Goal: Transaction & Acquisition: Book appointment/travel/reservation

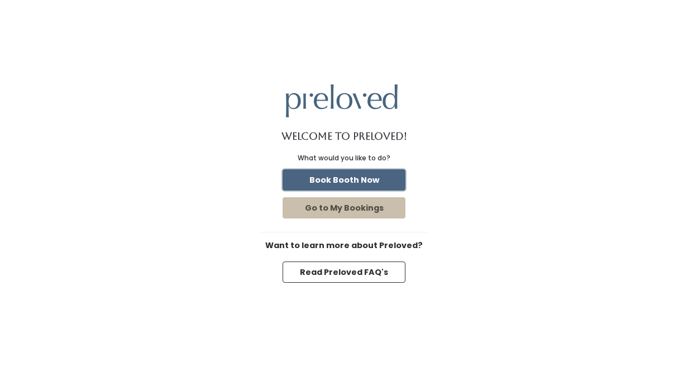
click at [339, 182] on button "Book Booth Now" at bounding box center [344, 179] width 123 height 21
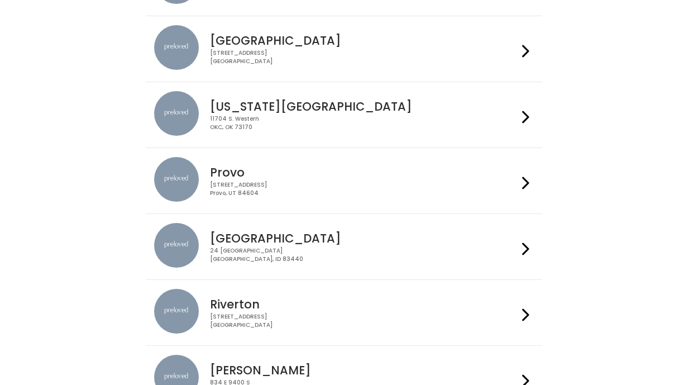
scroll to position [229, 0]
click at [338, 182] on div "230 W Cougar Blvd Provo, UT 84604" at bounding box center [363, 188] width 307 height 16
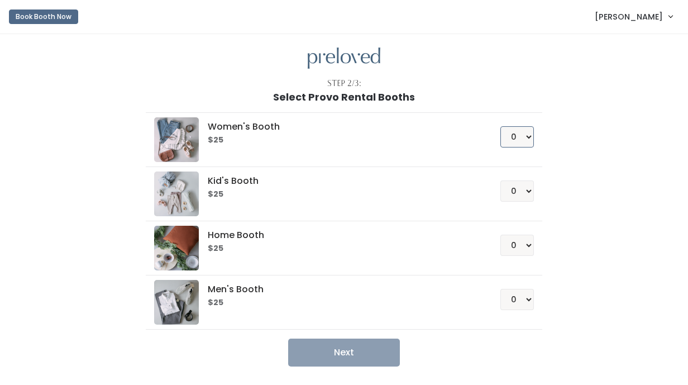
click at [508, 142] on select "0 1 2 3 4" at bounding box center [518, 136] width 34 height 21
select select "1"
click at [501, 126] on select "0 1 2 3 4" at bounding box center [518, 136] width 34 height 21
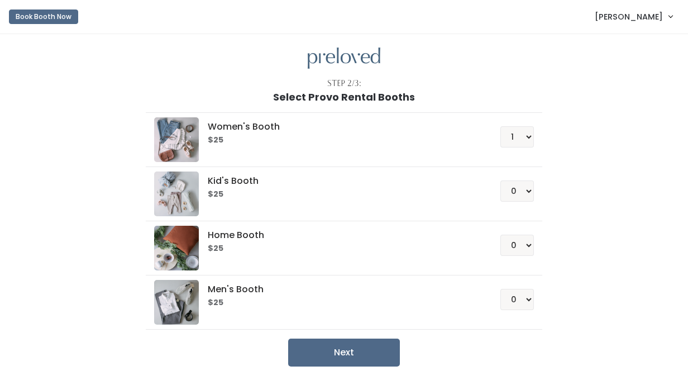
click at [562, 163] on div "Women's Booth $25 0 1 2 3 4 Kid's Booth $25 0 1 2 3 4 0" at bounding box center [344, 235] width 615 height 264
click at [330, 346] on button "Next" at bounding box center [344, 353] width 112 height 28
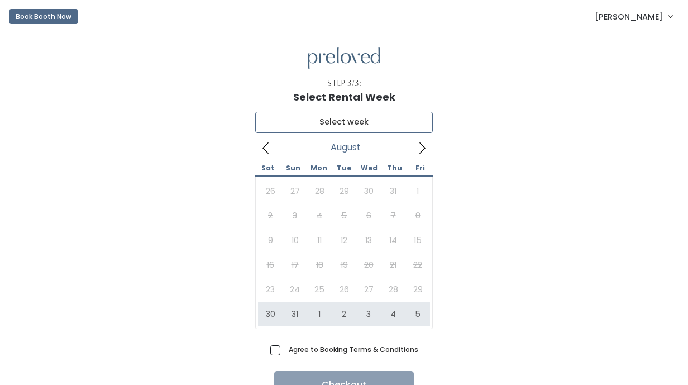
type input "August 30 to September 5"
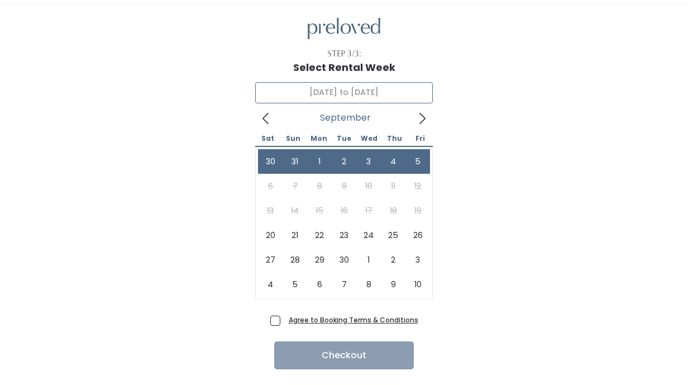
scroll to position [57, 0]
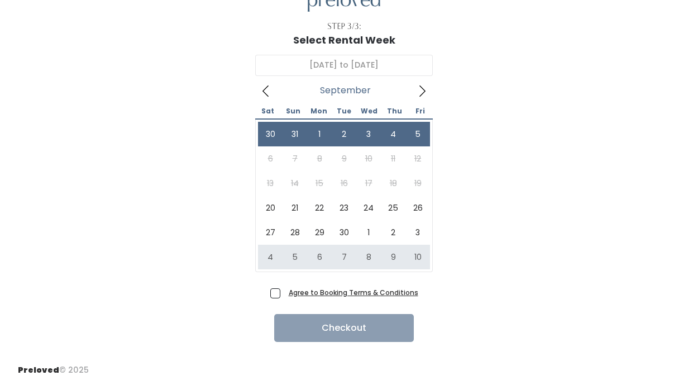
click at [284, 291] on span "Agree to Booking Terms & Conditions" at bounding box center [351, 292] width 134 height 11
click at [284, 291] on input "Agree to Booking Terms & Conditions" at bounding box center [287, 290] width 7 height 7
checkbox input "true"
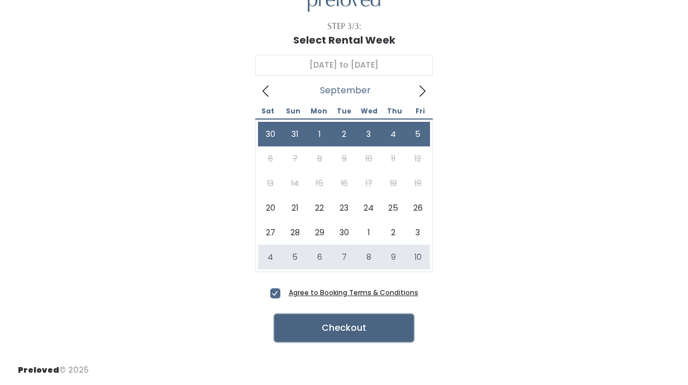
click at [324, 331] on button "Checkout" at bounding box center [344, 328] width 140 height 28
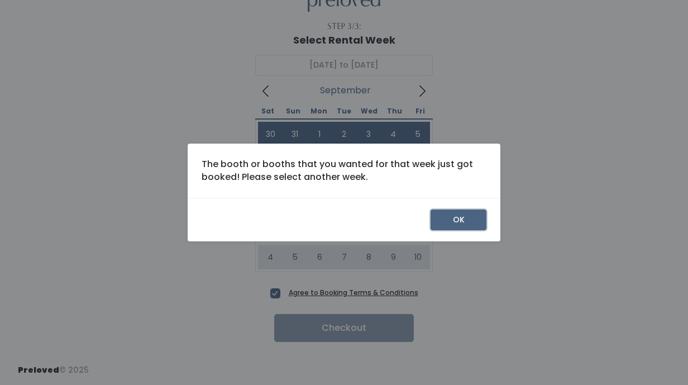
click at [448, 219] on button "OK" at bounding box center [459, 220] width 56 height 21
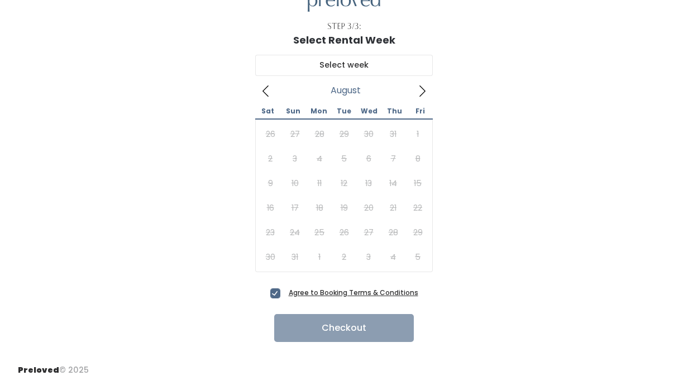
scroll to position [57, 0]
click at [422, 96] on icon at bounding box center [422, 91] width 12 height 12
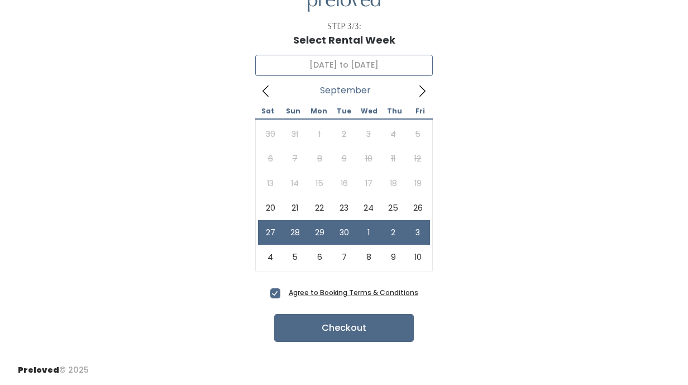
click at [268, 87] on icon at bounding box center [266, 91] width 12 height 12
type input "September 27 to October 3"
click at [272, 95] on icon at bounding box center [266, 91] width 12 height 12
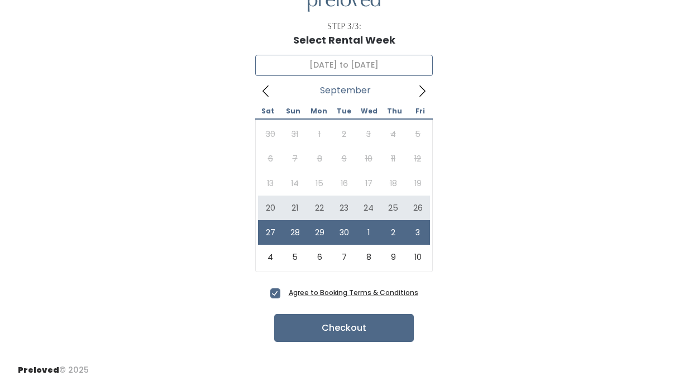
click at [265, 183] on div "30 31 1 2 3 4 5 6 7 8 9 10 11 12 13 14 15 16 17 18 19 20 21 22 23 24 25 26 27 2…" at bounding box center [344, 196] width 172 height 148
click at [267, 183] on div "30 31 1 2 3 4 5 6 7 8 9 10 11 12 13 14 15 16 17 18 19 20 21 22 23 24 25 26 27 2…" at bounding box center [344, 196] width 172 height 148
click at [269, 86] on icon at bounding box center [266, 91] width 12 height 12
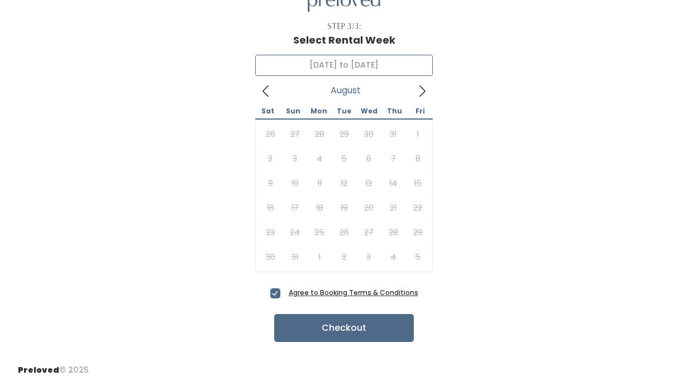
click at [269, 86] on icon at bounding box center [266, 91] width 12 height 12
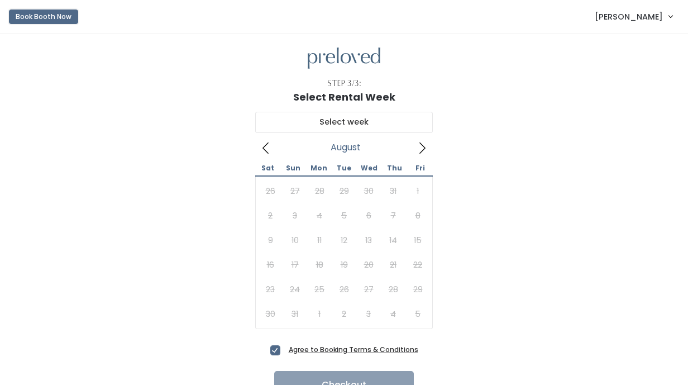
click at [66, 17] on button "Book Booth Now" at bounding box center [43, 16] width 69 height 15
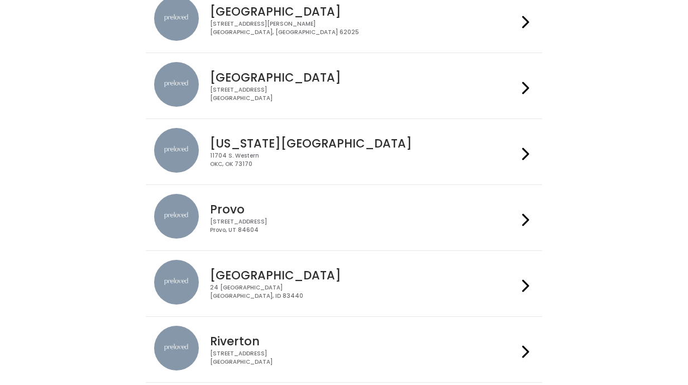
scroll to position [226, 0]
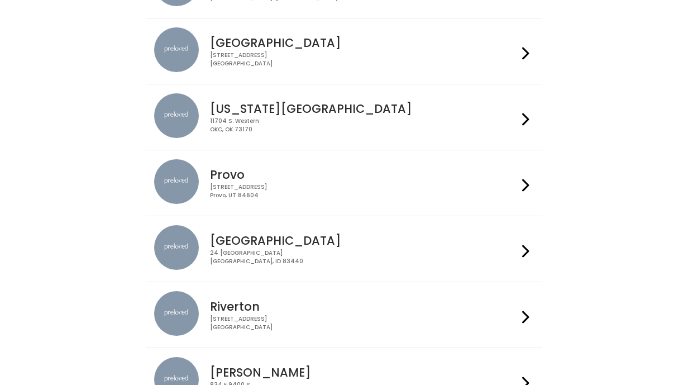
click at [230, 178] on h4 "Provo" at bounding box center [363, 174] width 307 height 13
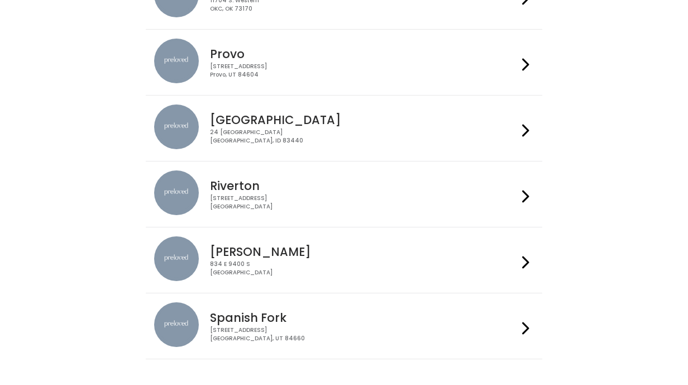
scroll to position [396, 0]
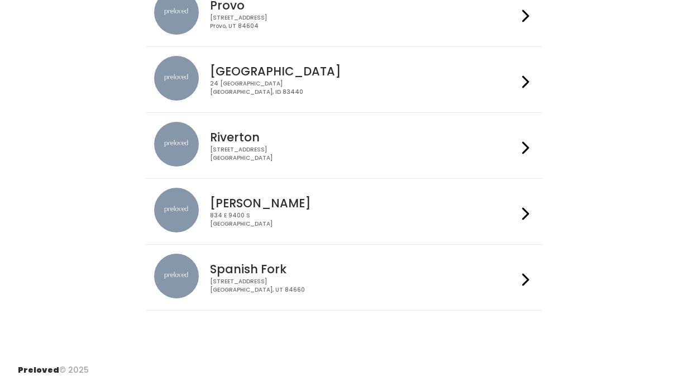
click at [226, 271] on h4 "Spanish Fork" at bounding box center [363, 269] width 307 height 13
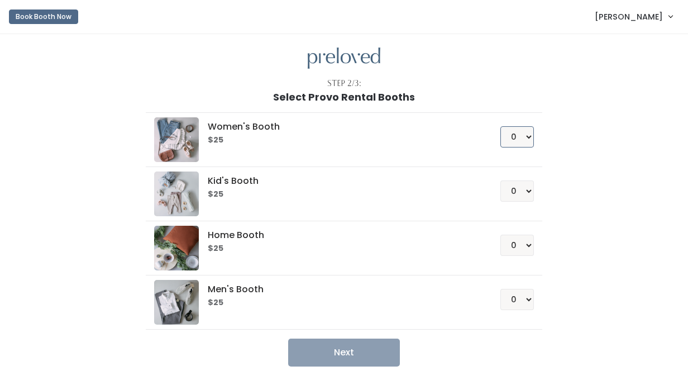
click at [524, 141] on select "0 1 2 3 4" at bounding box center [518, 136] width 34 height 21
click at [501, 126] on select "0 1 2 3 4" at bounding box center [518, 136] width 34 height 21
click at [518, 139] on select "0 1 2 3 4" at bounding box center [518, 136] width 34 height 21
select select "1"
click at [501, 126] on select "0 1 2 3 4" at bounding box center [518, 136] width 34 height 21
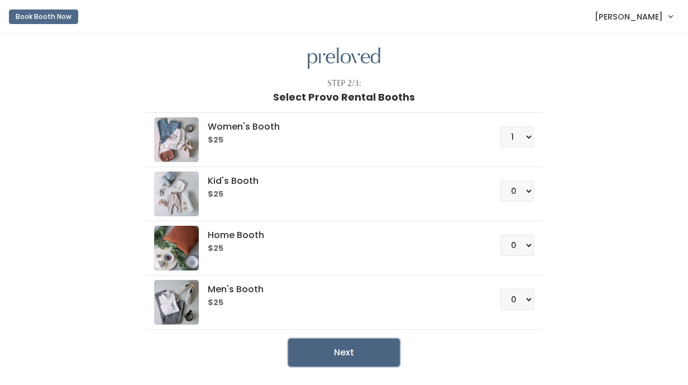
click at [330, 345] on button "Next" at bounding box center [344, 353] width 112 height 28
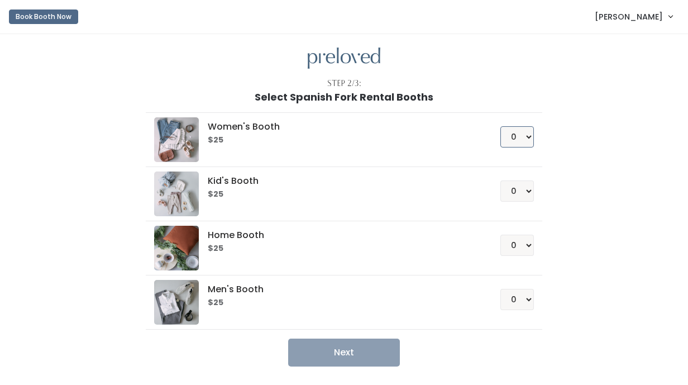
click at [516, 135] on select "0 1 2 3 4" at bounding box center [518, 136] width 34 height 21
select select "1"
click at [501, 126] on select "0 1 2 3 4" at bounding box center [518, 136] width 34 height 21
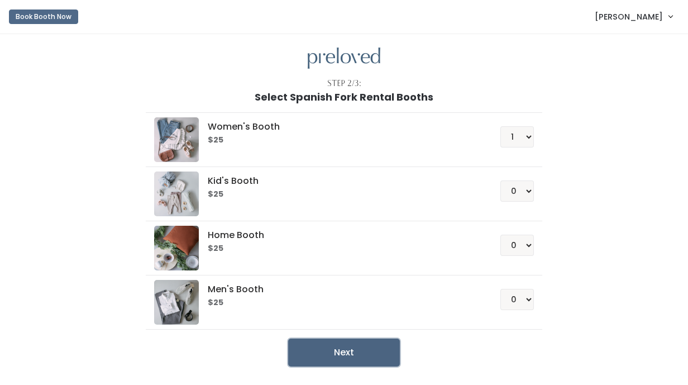
click at [316, 357] on button "Next" at bounding box center [344, 353] width 112 height 28
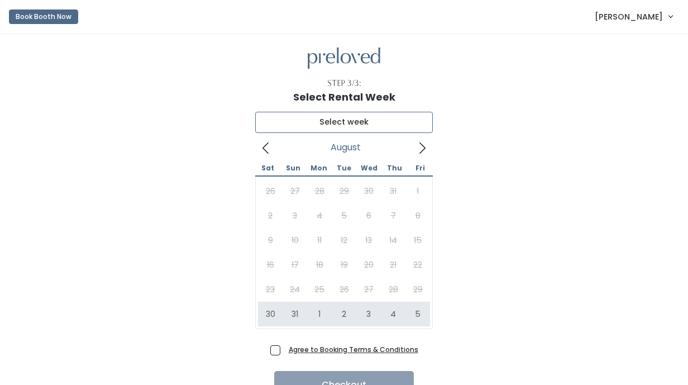
type input "[DATE] to [DATE]"
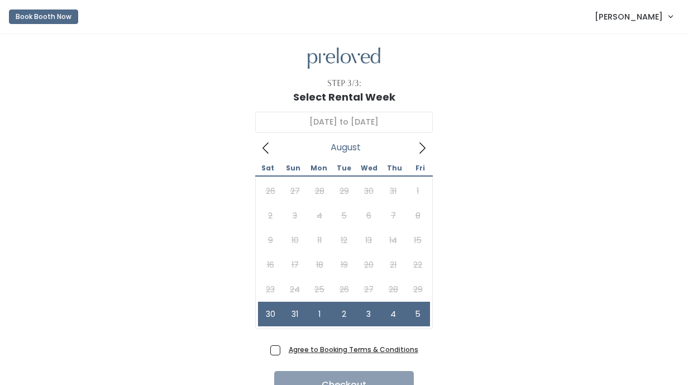
click at [284, 349] on span "Agree to Booking Terms & Conditions" at bounding box center [351, 349] width 134 height 11
click at [284, 349] on input "Agree to Booking Terms & Conditions" at bounding box center [287, 347] width 7 height 7
checkbox input "true"
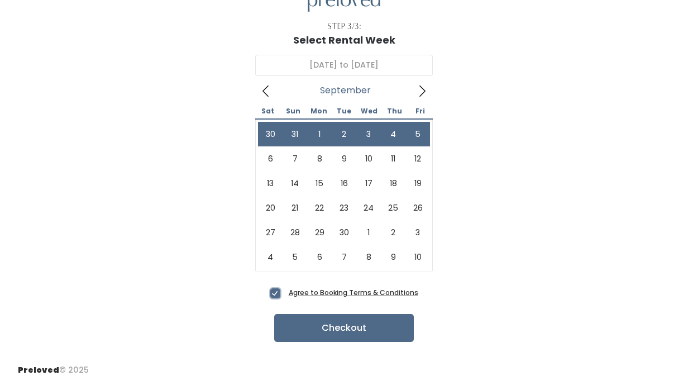
click at [420, 98] on span at bounding box center [422, 91] width 21 height 18
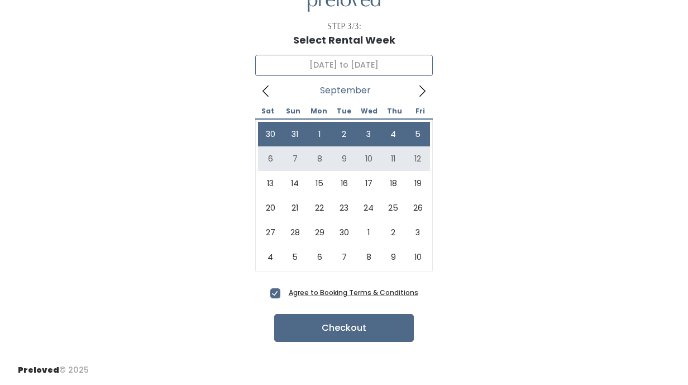
type input "September 6 to September 12"
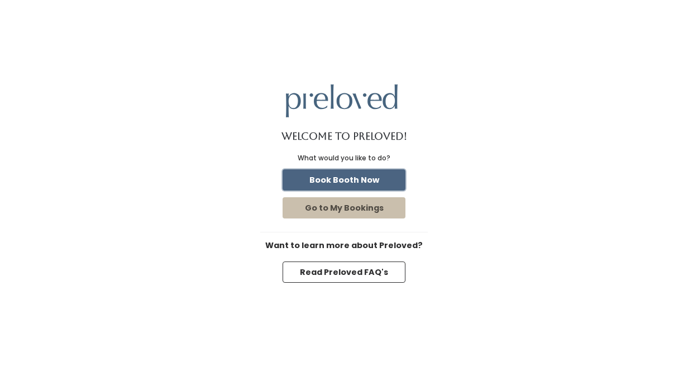
click at [351, 177] on button "Book Booth Now" at bounding box center [344, 179] width 123 height 21
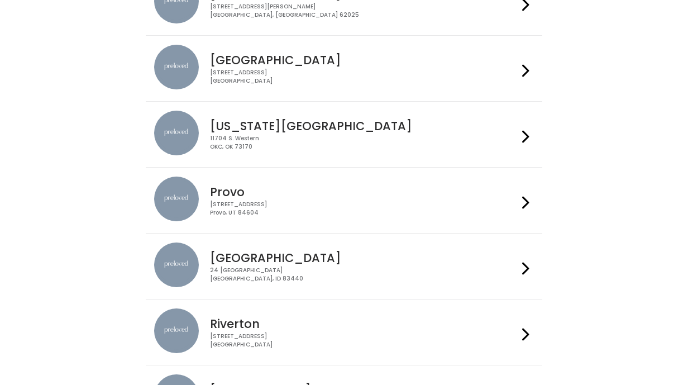
scroll to position [258, 0]
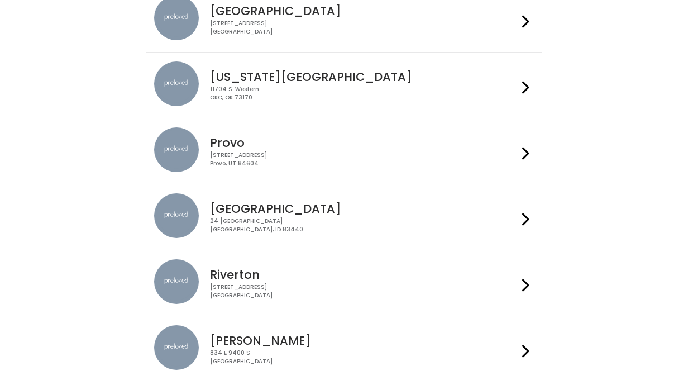
click at [327, 148] on h4 "Provo" at bounding box center [363, 142] width 307 height 13
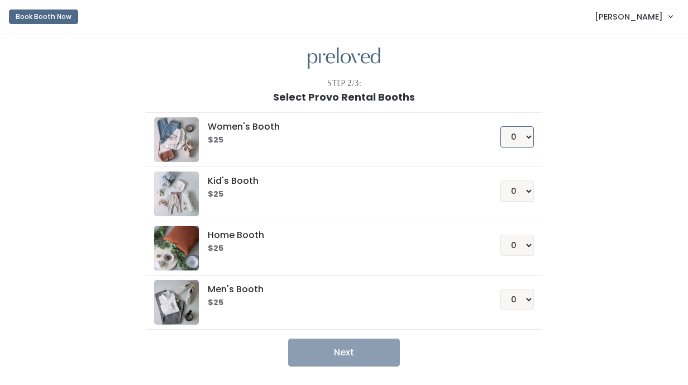
click at [522, 139] on select "0 1 2 3 4" at bounding box center [518, 136] width 34 height 21
select select "1"
click at [501, 126] on select "0 1 2 3 4" at bounding box center [518, 136] width 34 height 21
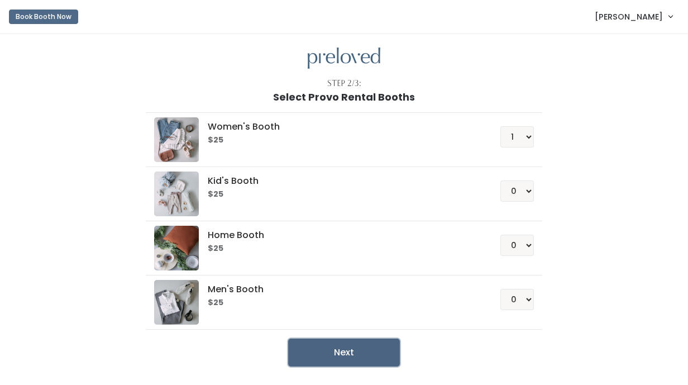
click at [344, 348] on button "Next" at bounding box center [344, 353] width 112 height 28
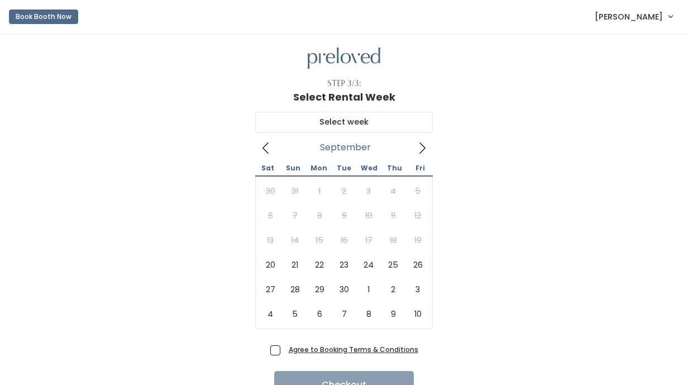
click at [419, 144] on icon at bounding box center [422, 148] width 12 height 12
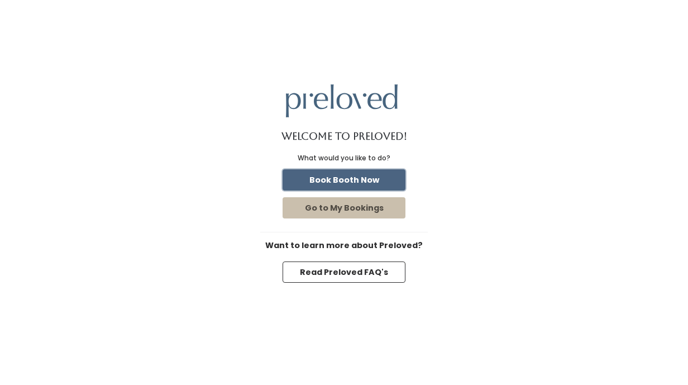
click at [354, 180] on button "Book Booth Now" at bounding box center [344, 179] width 123 height 21
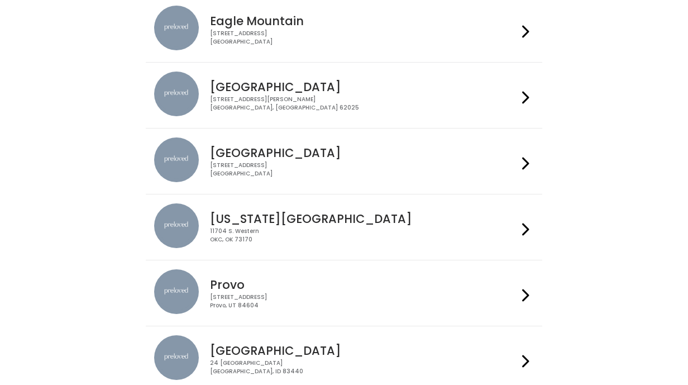
scroll to position [186, 0]
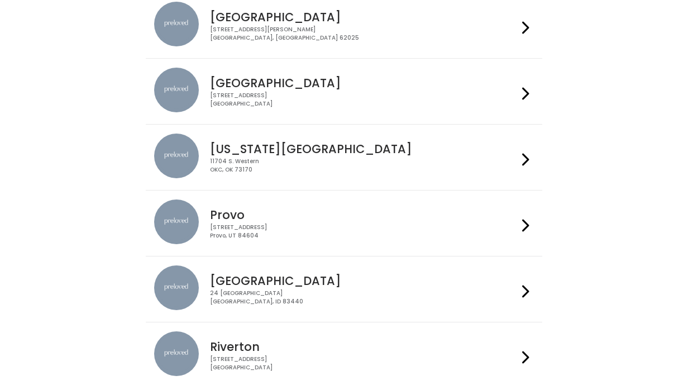
click at [365, 234] on div "230 W Cougar Blvd Provo, UT 84604" at bounding box center [363, 232] width 307 height 16
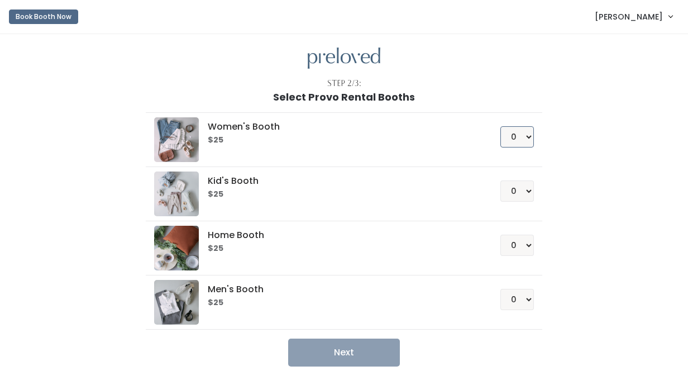
click at [521, 138] on select "0 1 2 3 4" at bounding box center [518, 136] width 34 height 21
select select "1"
click at [501, 126] on select "0 1 2 3 4" at bounding box center [518, 136] width 34 height 21
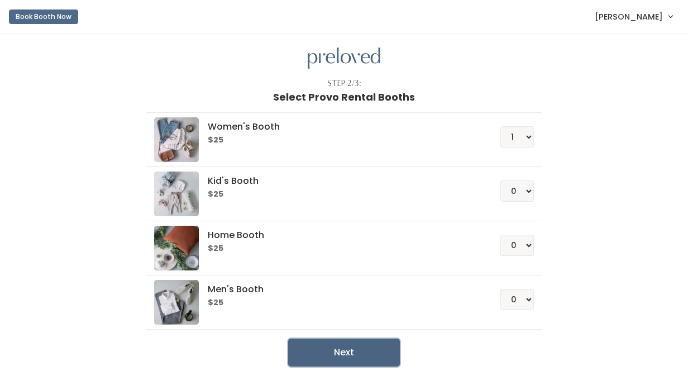
click at [331, 351] on button "Next" at bounding box center [344, 353] width 112 height 28
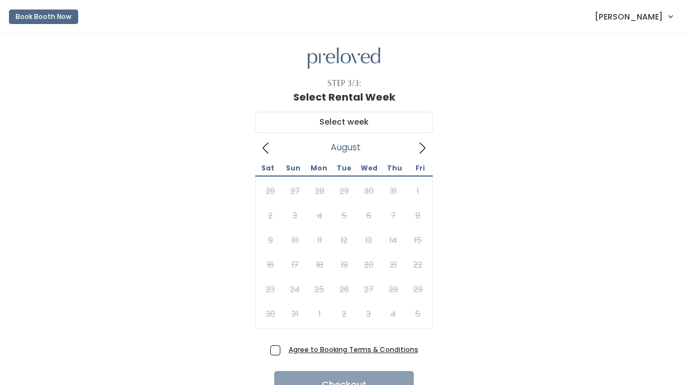
click at [423, 149] on icon at bounding box center [422, 148] width 12 height 12
